Goal: Information Seeking & Learning: Learn about a topic

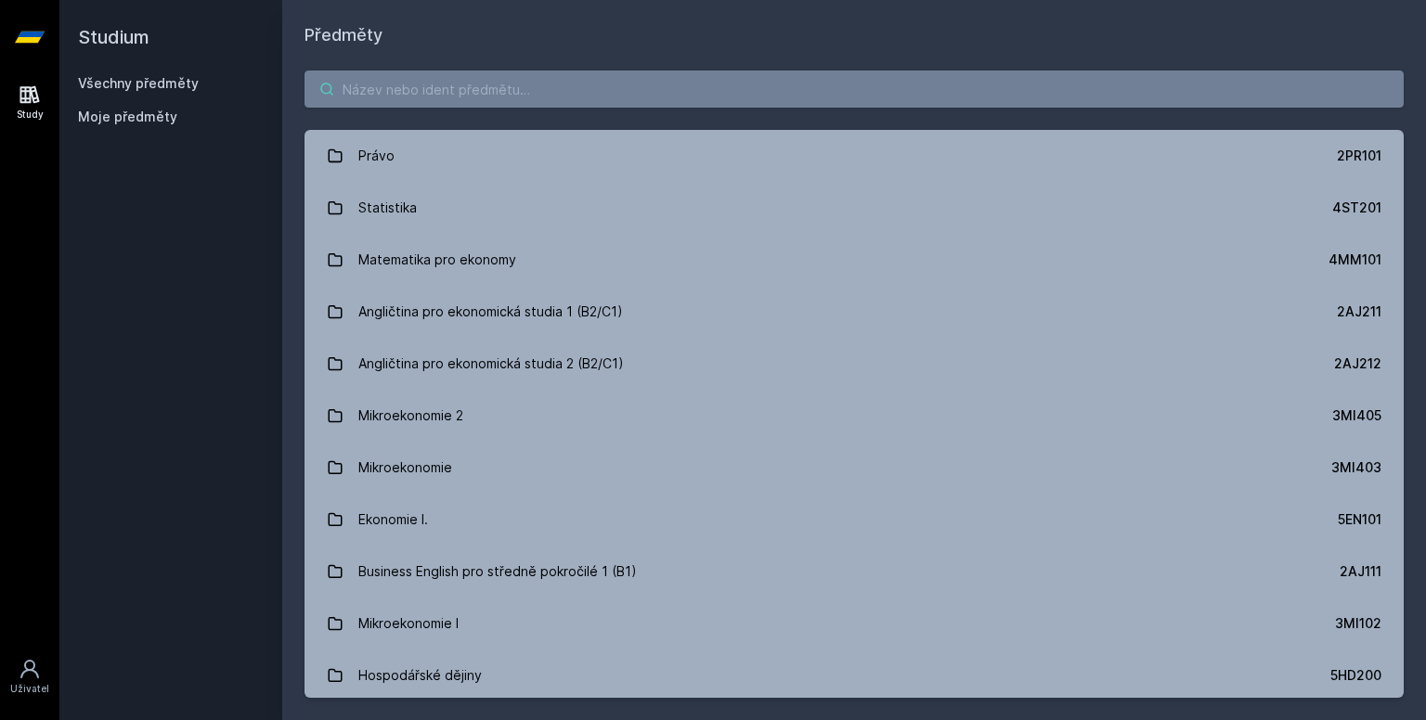
click at [410, 89] on input "search" at bounding box center [853, 89] width 1099 height 37
type input "№"
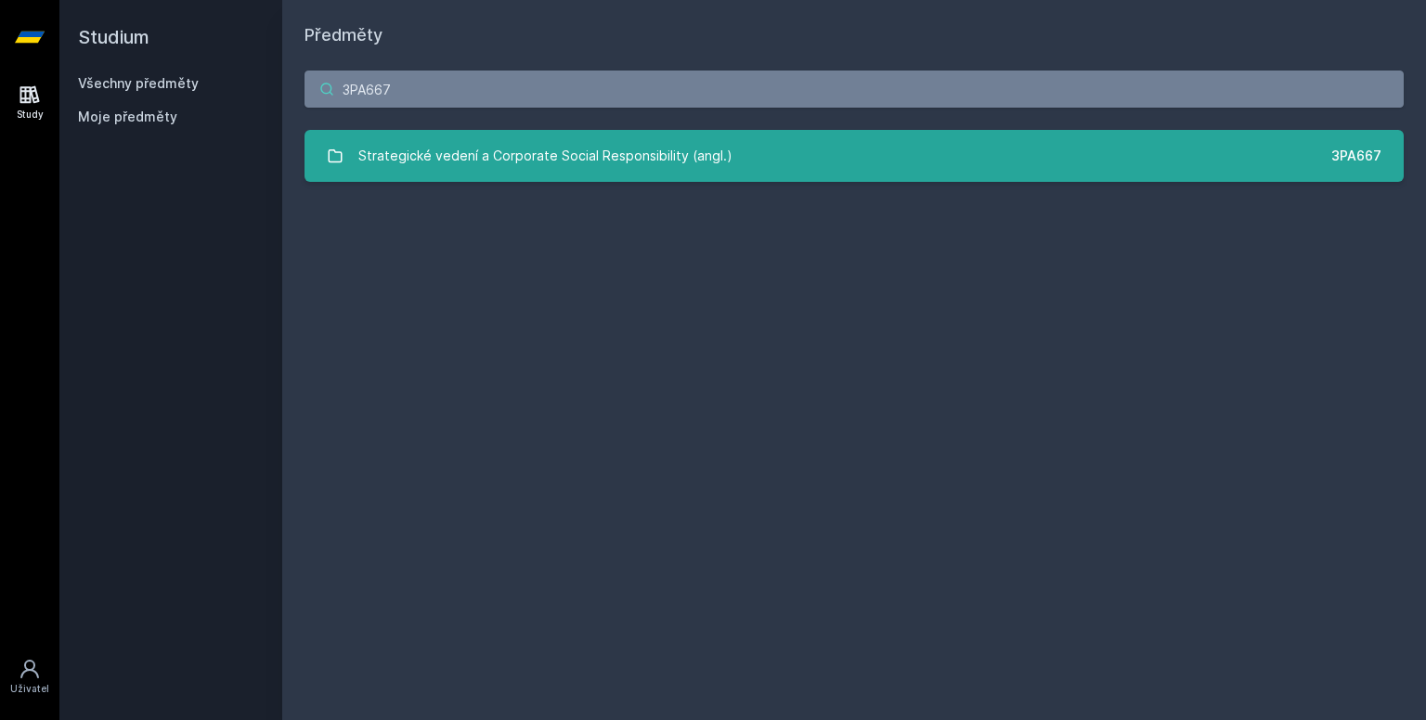
type input "3PA667"
click at [446, 149] on div "Strategické vedení a Corporate Social Responsibility (angl.)" at bounding box center [545, 155] width 374 height 37
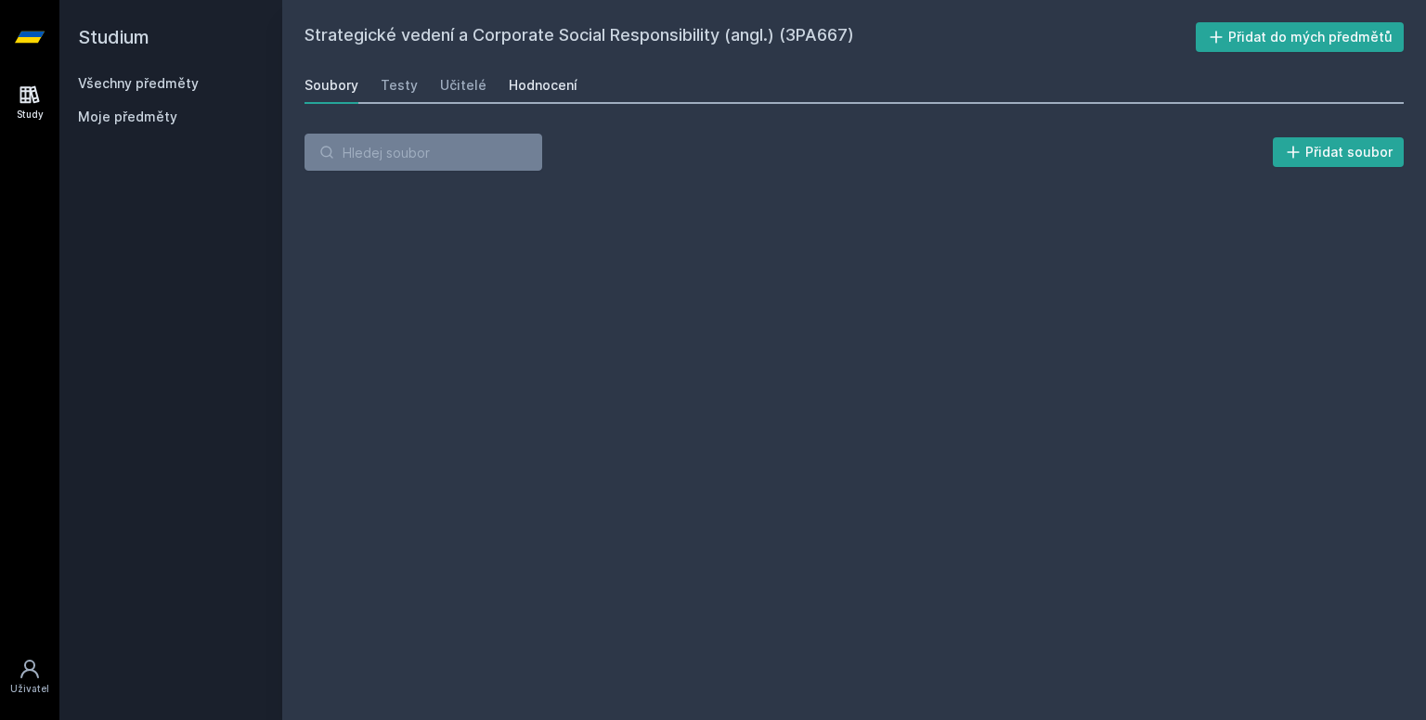
click at [536, 96] on link "Hodnocení" at bounding box center [543, 85] width 69 height 37
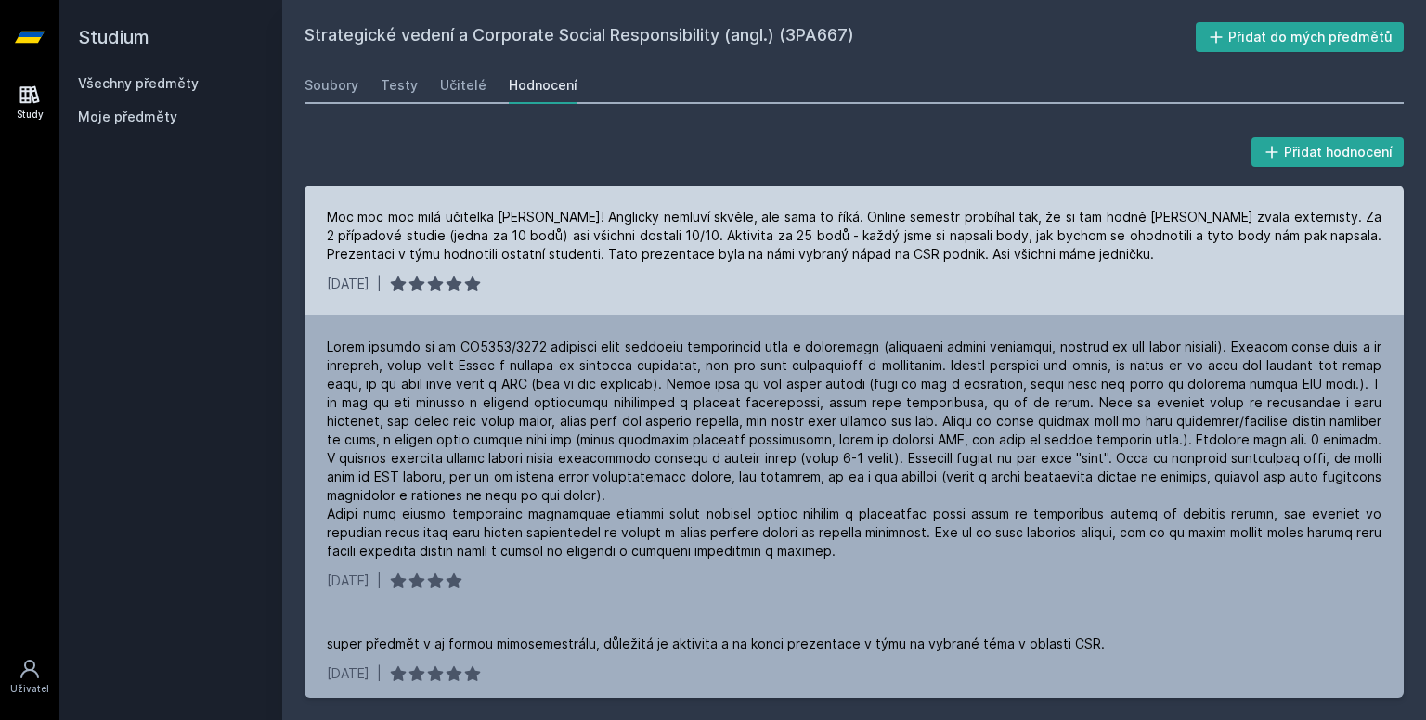
scroll to position [6, 0]
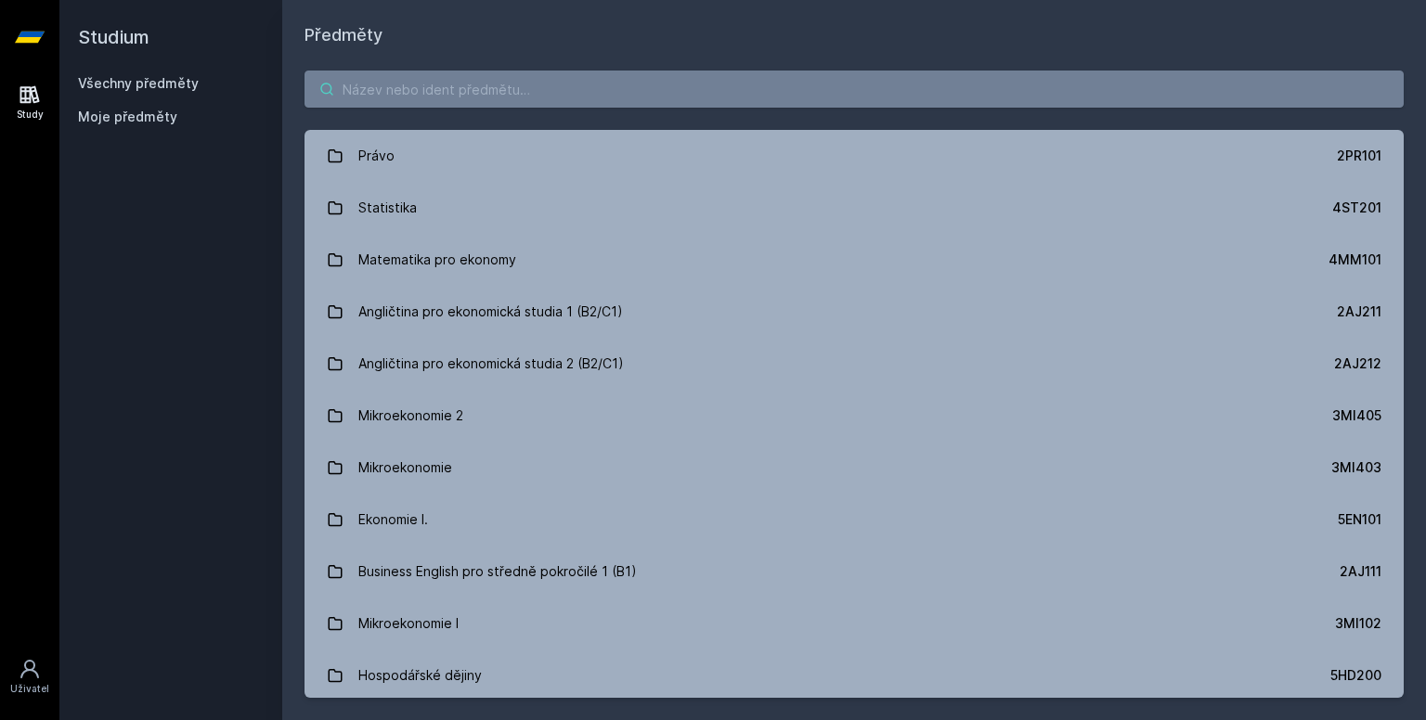
click at [349, 97] on input "search" at bounding box center [853, 89] width 1099 height 37
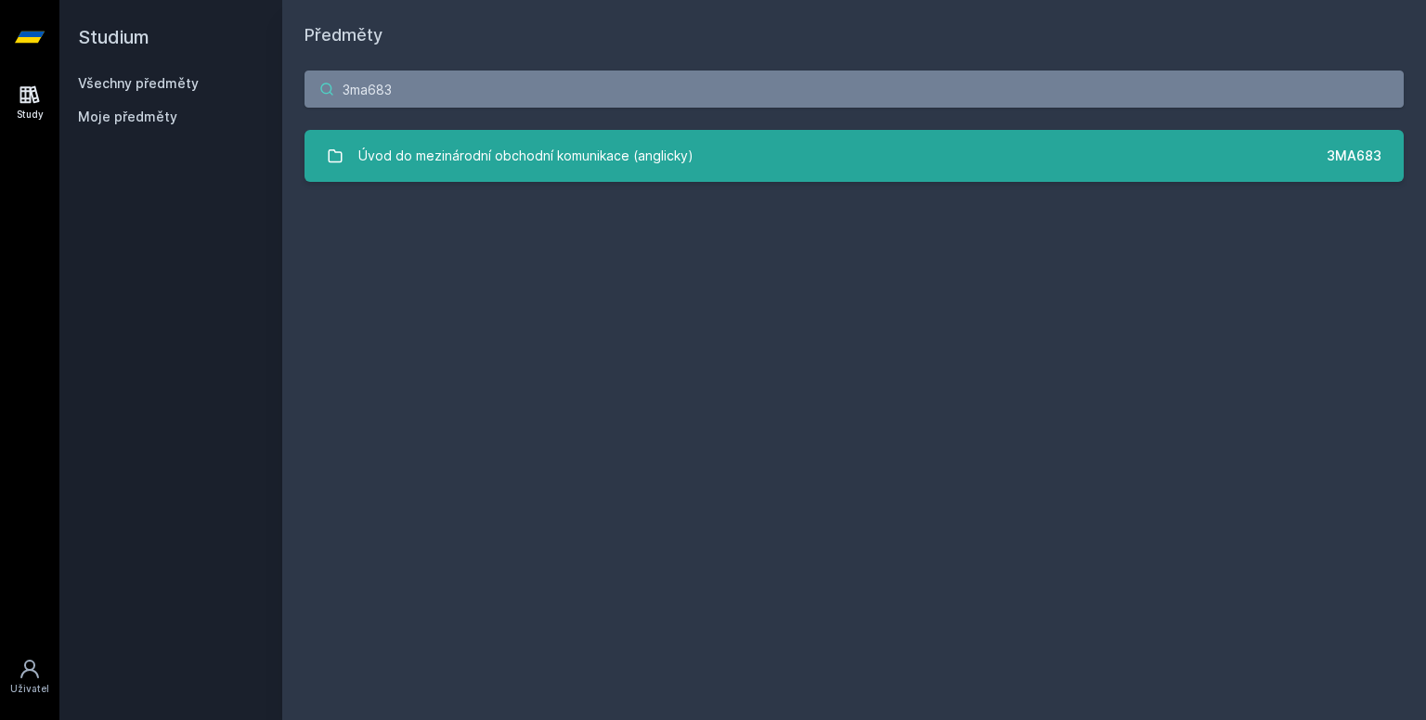
type input "3ma683"
click at [353, 143] on link "Úvod do mezinárodní obchodní komunikace (anglicky) 3MA683" at bounding box center [853, 156] width 1099 height 52
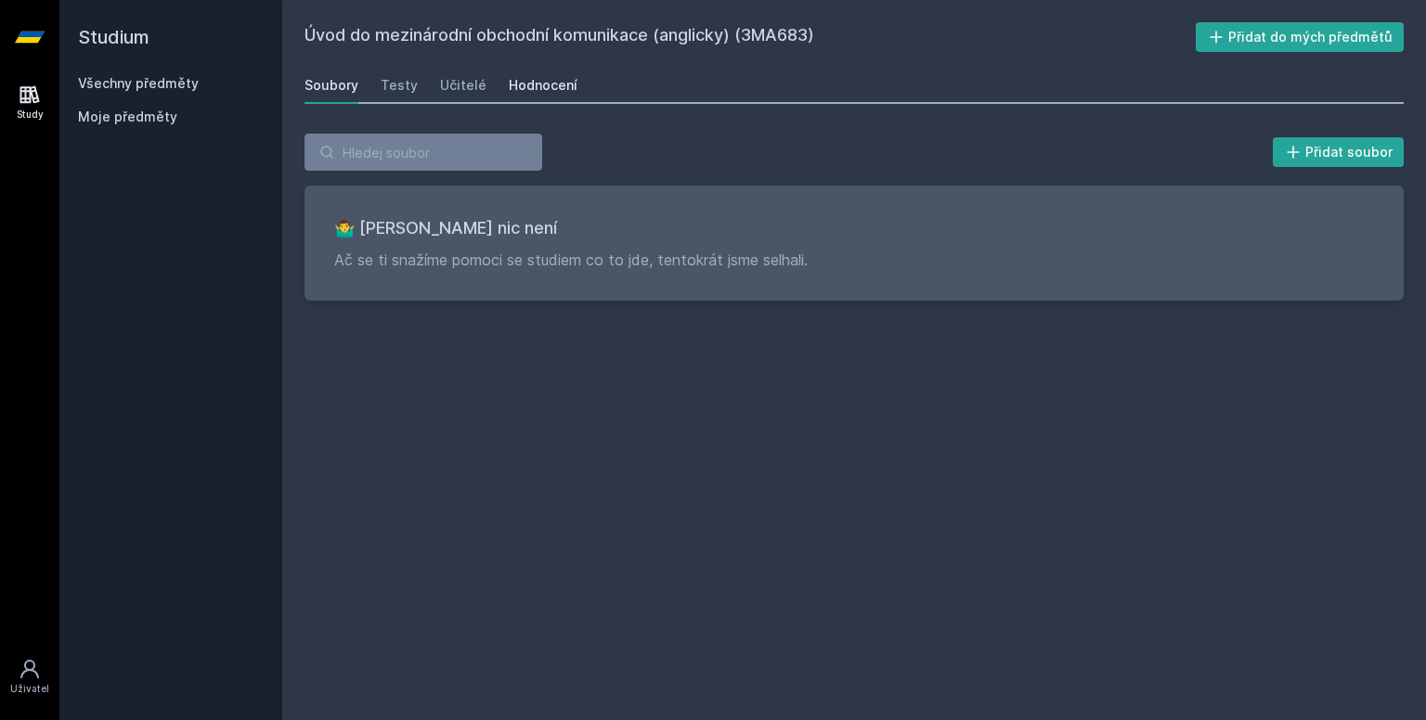
click at [550, 81] on div "Hodnocení" at bounding box center [543, 85] width 69 height 19
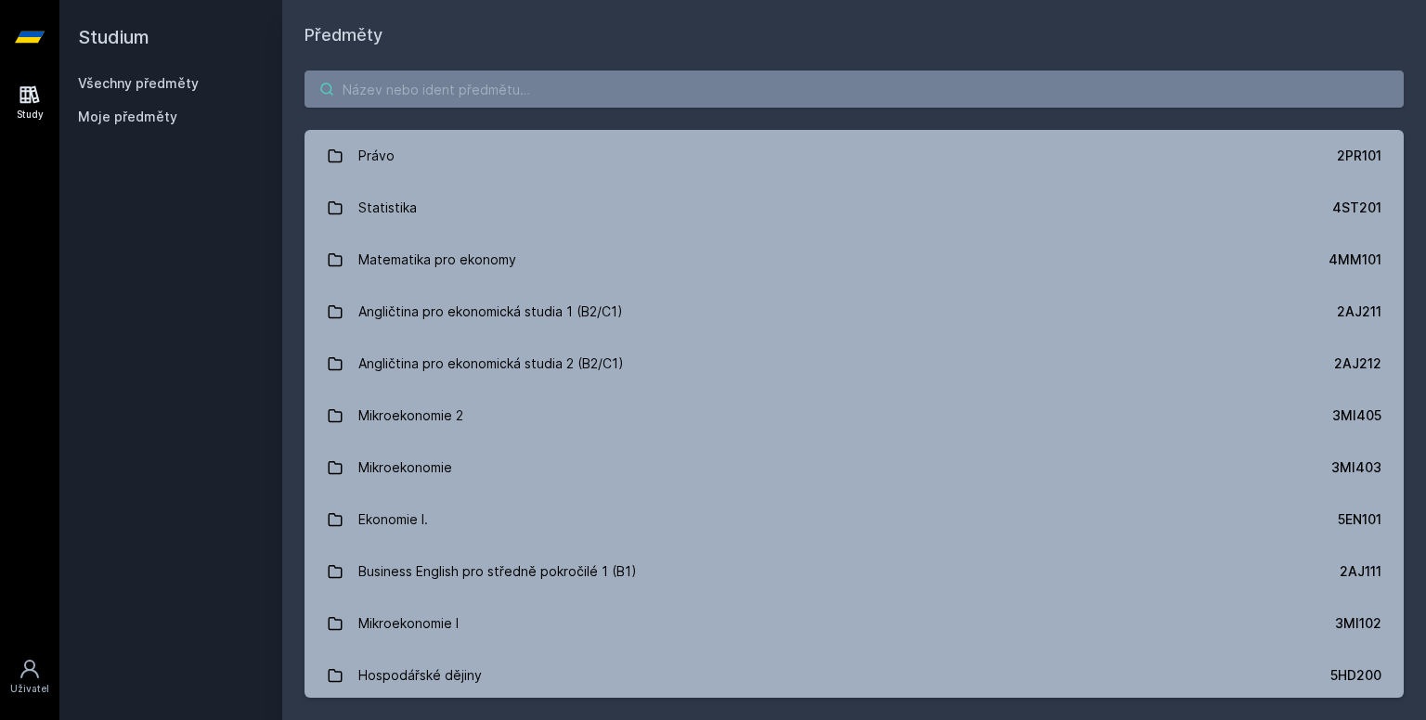
click at [534, 103] on input "search" at bounding box center [853, 89] width 1099 height 37
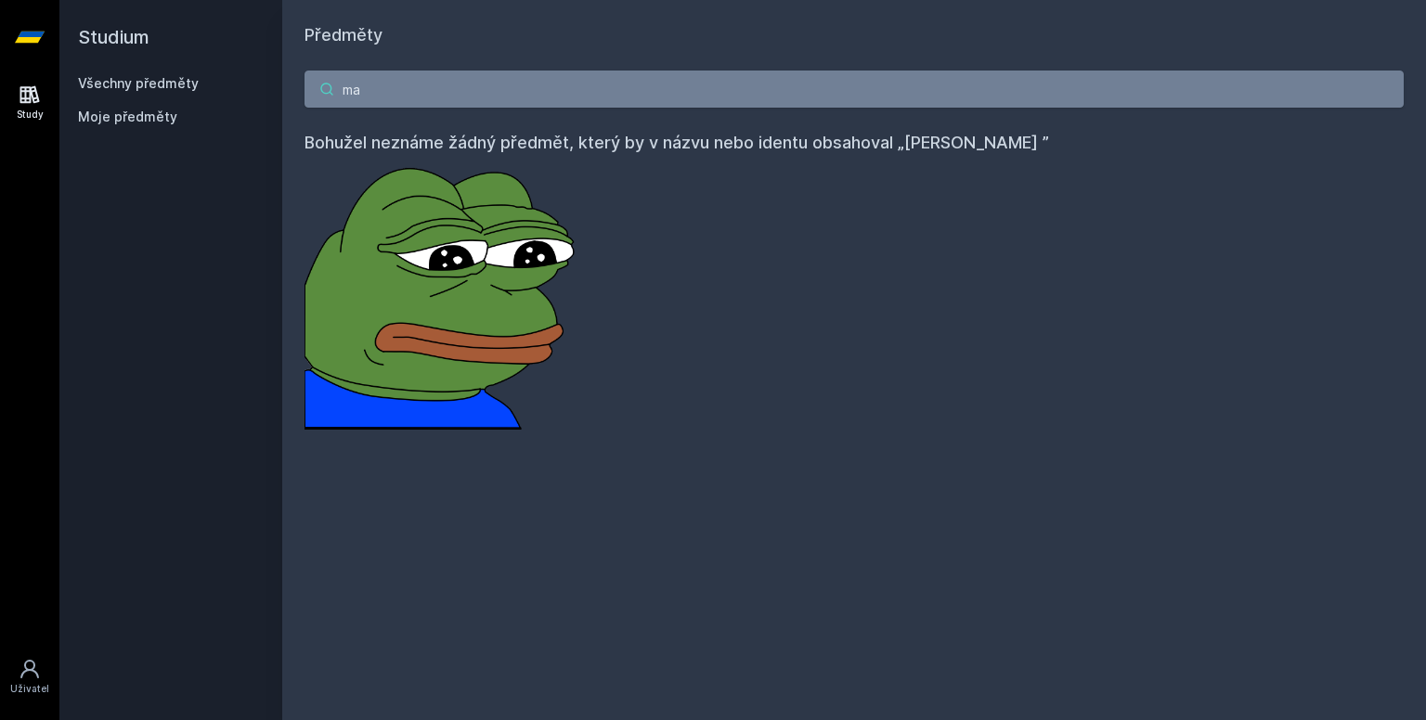
type input "m"
